Goal: Information Seeking & Learning: Check status

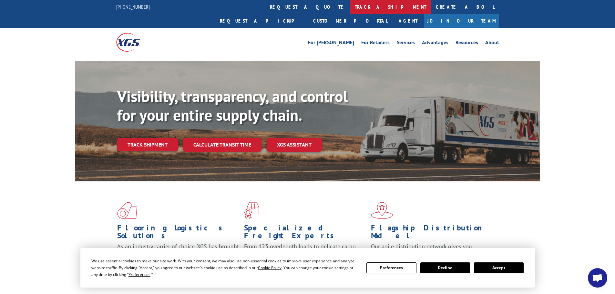
click at [350, 7] on link "track a shipment" at bounding box center [390, 7] width 81 height 14
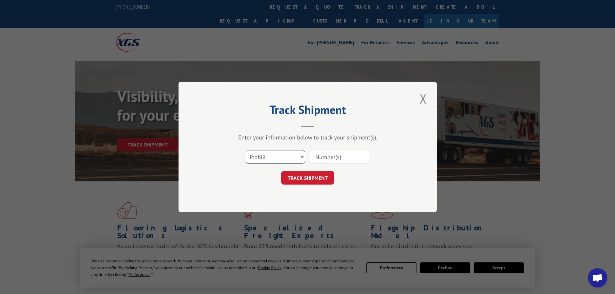
drag, startPoint x: 287, startPoint y: 163, endPoint x: 287, endPoint y: 159, distance: 4.5
click at [287, 162] on select "Select category... Probill BOL PO" at bounding box center [275, 157] width 59 height 14
click at [246, 150] on select "Select category... Probill BOL PO" at bounding box center [275, 157] width 59 height 14
click at [271, 160] on select "Select category... Probill BOL PO" at bounding box center [275, 157] width 59 height 14
select select "bol"
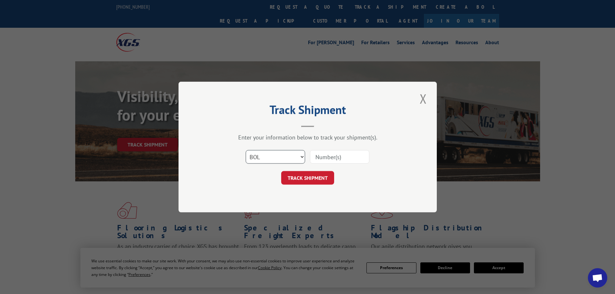
click at [246, 150] on select "Select category... Probill BOL PO" at bounding box center [275, 157] width 59 height 14
click at [323, 156] on input at bounding box center [339, 157] width 59 height 14
paste input "5938384"
type input "5938384"
click at [316, 176] on button "TRACK SHIPMENT" at bounding box center [307, 178] width 53 height 14
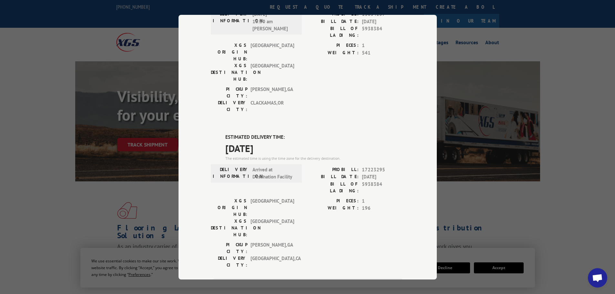
scroll to position [131, 0]
